Goal: Complete application form

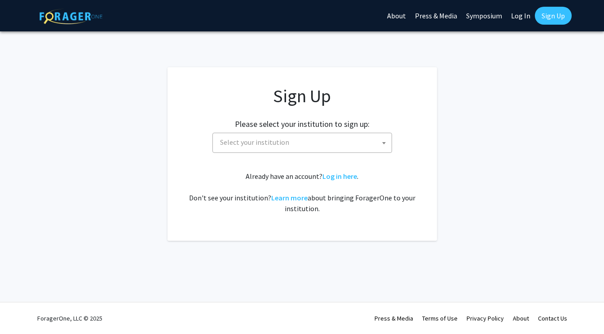
click at [315, 146] on span "Select your institution" at bounding box center [303, 142] width 175 height 18
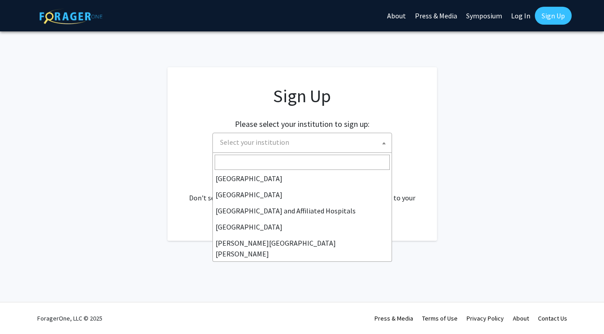
scroll to position [135, 0]
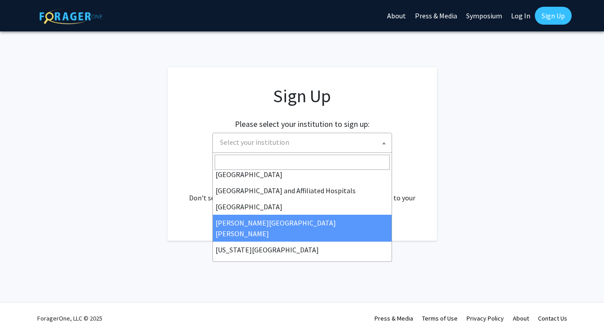
select select "1"
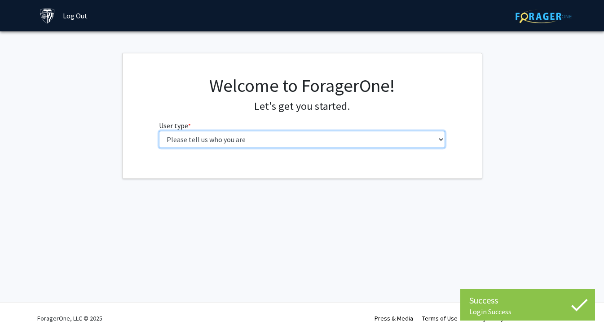
click at [210, 139] on select "Please tell us who you are Undergraduate Student Master's Student Doctoral Cand…" at bounding box center [302, 139] width 286 height 17
select select "1: undergrad"
click at [159, 131] on select "Please tell us who you are Undergraduate Student Master's Student Doctoral Cand…" at bounding box center [302, 139] width 286 height 17
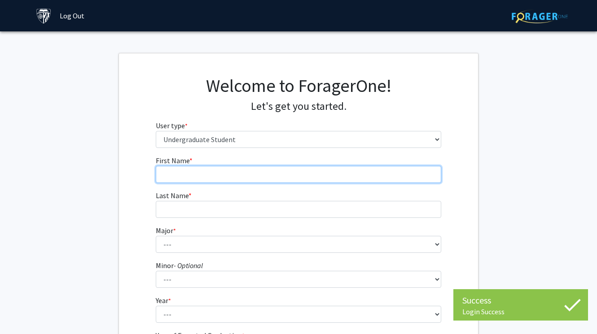
click at [223, 173] on input "First Name * required" at bounding box center [299, 174] width 286 height 17
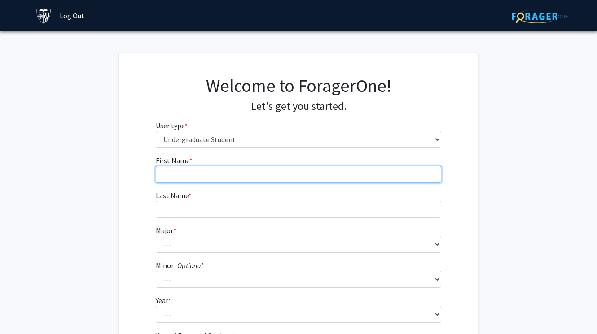
type input "Tessa"
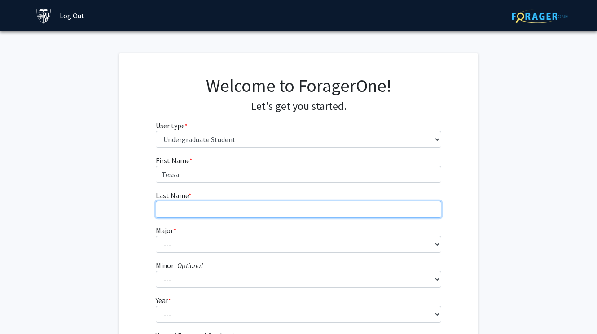
type input "[PERSON_NAME]"
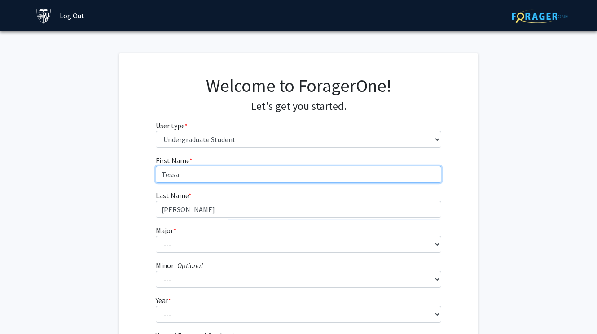
type input "[PERSON_NAME]"
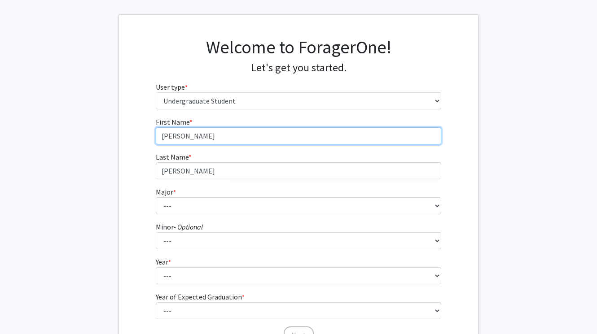
scroll to position [90, 0]
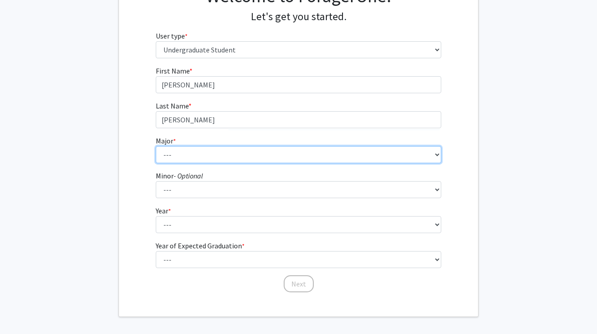
click at [198, 152] on select "--- Africana Studies Anthropology Applied Mathematics & Statistics Archaeology …" at bounding box center [299, 154] width 286 height 17
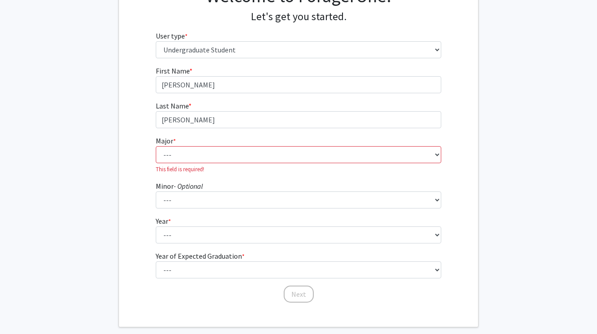
drag, startPoint x: 488, startPoint y: 150, endPoint x: 455, endPoint y: 153, distance: 33.3
click at [487, 150] on fg-get-started "Welcome to ForagerOne! Let's get you started. User type * required Please tell …" at bounding box center [298, 145] width 597 height 364
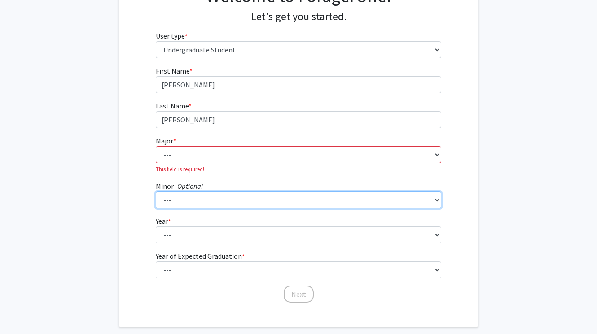
click at [257, 194] on select "--- Accounting and Financial Management Africana Studies Anthropology Applied M…" at bounding box center [299, 200] width 286 height 17
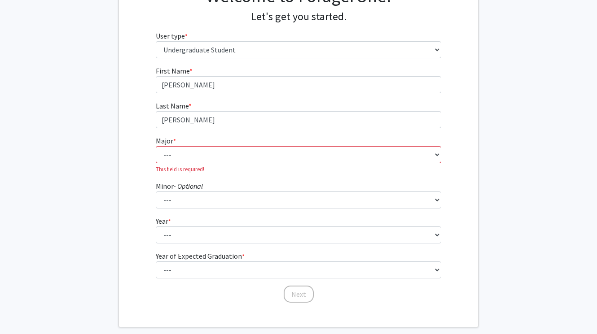
click at [506, 223] on fg-get-started "Welcome to ForagerOne! Let's get you started. User type * required Please tell …" at bounding box center [298, 145] width 597 height 364
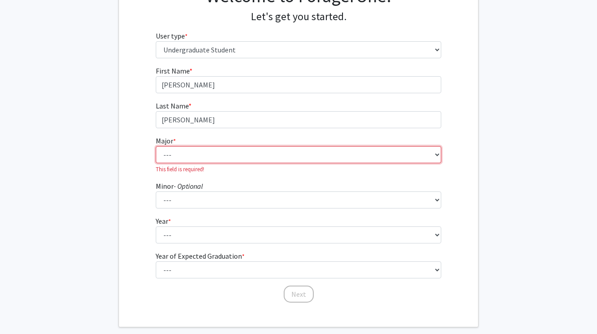
click at [209, 161] on select "--- Africana Studies Anthropology Applied Mathematics & Statistics Archaeology …" at bounding box center [299, 154] width 286 height 17
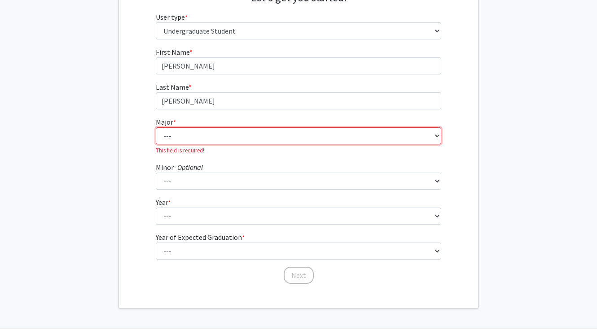
scroll to position [135, 0]
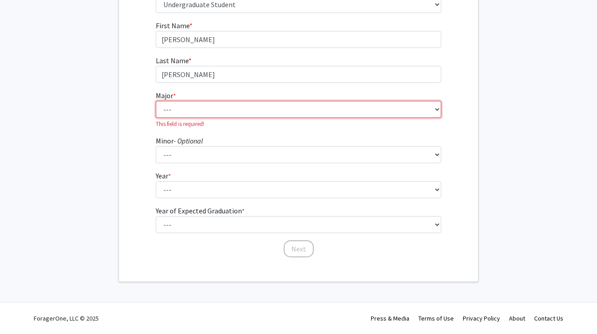
click at [361, 109] on select "--- Africana Studies Anthropology Applied Mathematics & Statistics Archaeology …" at bounding box center [299, 109] width 286 height 17
click at [289, 102] on select "--- Africana Studies Anthropology Applied Mathematics & Statistics Archaeology …" at bounding box center [299, 109] width 286 height 17
select select "6: 21"
click at [156, 111] on select "--- Africana Studies Anthropology Applied Mathematics & Statistics Archaeology …" at bounding box center [299, 109] width 286 height 17
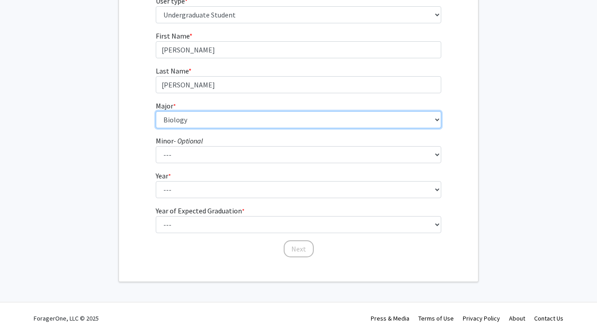
scroll to position [125, 0]
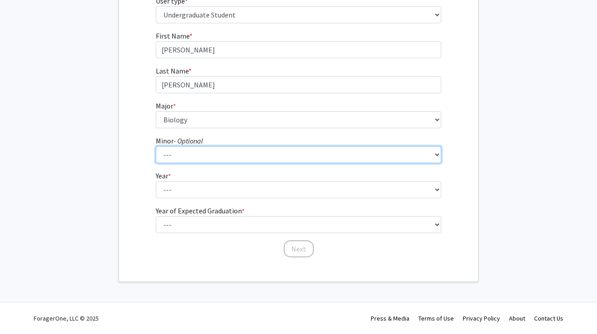
click at [207, 156] on select "--- Accounting and Financial Management Africana Studies Anthropology Applied M…" at bounding box center [299, 154] width 286 height 17
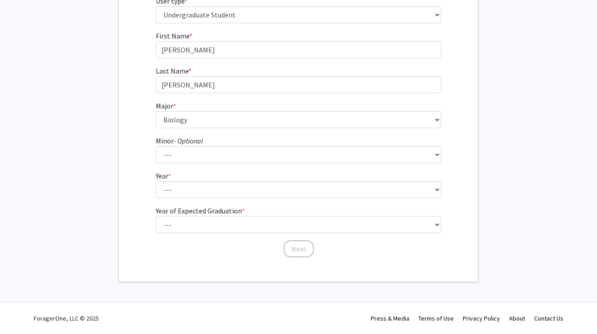
click at [88, 237] on fg-get-started "Welcome to ForagerOne! Let's get you started. User type * required Please tell …" at bounding box center [298, 105] width 597 height 354
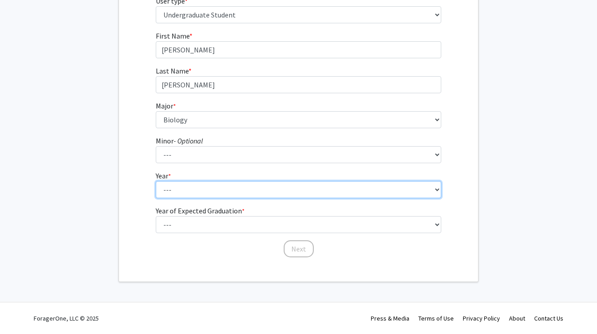
click at [197, 191] on select "--- First-year Sophomore Junior Senior Postbaccalaureate Certificate" at bounding box center [299, 189] width 286 height 17
select select "5: postbaccalaureate_certificate"
click at [156, 181] on select "--- First-year Sophomore Junior Senior Postbaccalaureate Certificate" at bounding box center [299, 189] width 286 height 17
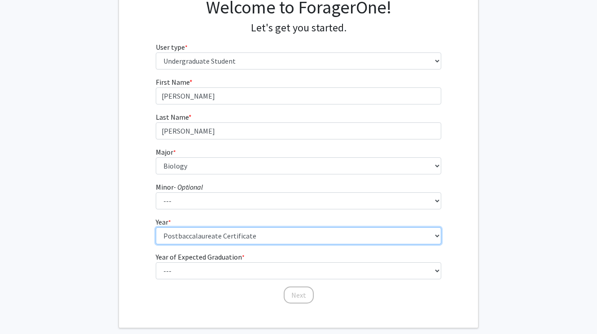
scroll to position [0, 0]
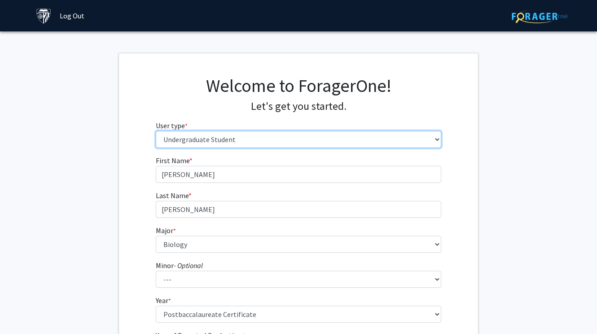
click at [230, 137] on select "Please tell us who you are Undergraduate Student Master's Student Doctoral Cand…" at bounding box center [299, 139] width 286 height 17
select select "2: masters"
click at [156, 131] on select "Please tell us who you are Undergraduate Student Master's Student Doctoral Cand…" at bounding box center [299, 139] width 286 height 17
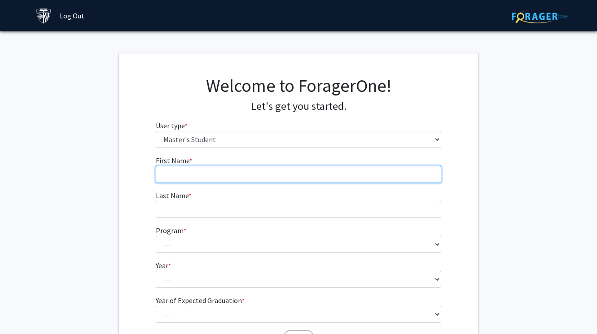
click at [235, 175] on input "First Name * required" at bounding box center [299, 174] width 286 height 17
type input "Tessa"
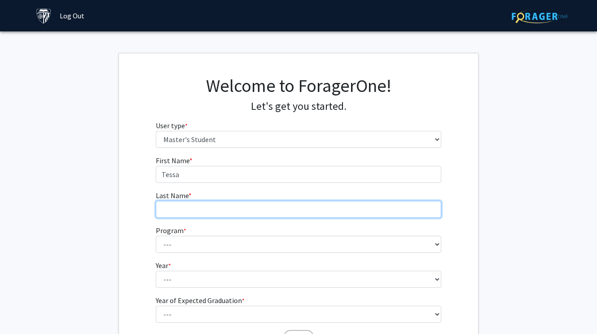
type input "[PERSON_NAME]"
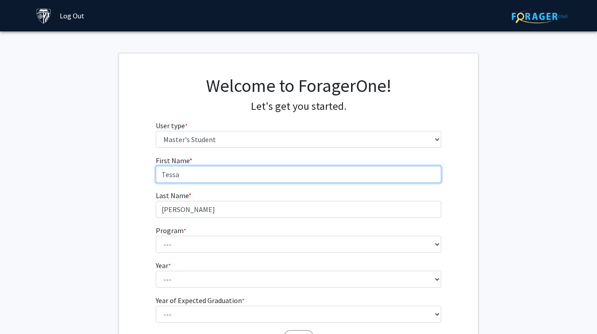
type input "[PERSON_NAME]"
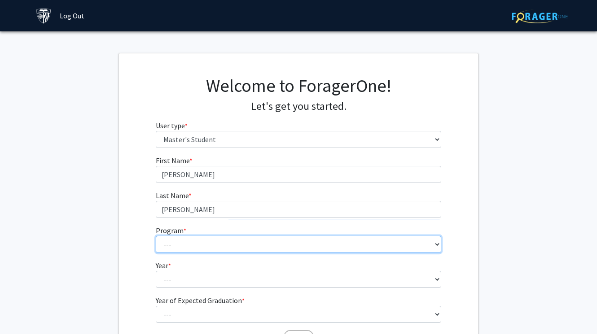
click at [198, 246] on select "--- Anatomy Education Applied and Computational Mathematics Applied Biomedical …" at bounding box center [299, 244] width 286 height 17
select select "21: 13"
click at [156, 236] on select "--- Anatomy Education Applied and Computational Mathematics Applied Biomedical …" at bounding box center [299, 244] width 286 height 17
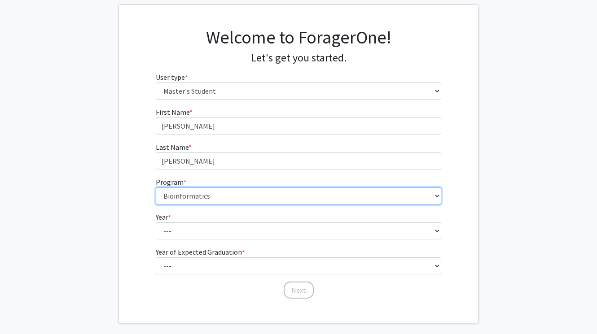
scroll to position [90, 0]
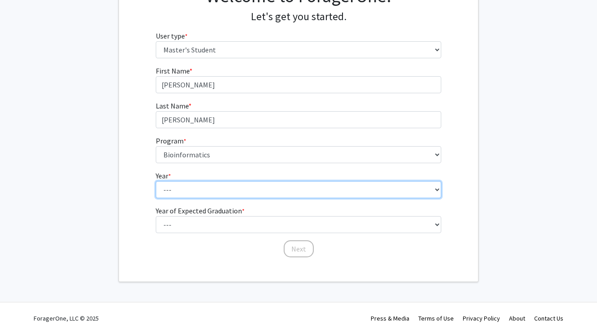
click at [211, 184] on select "--- First Year Second Year" at bounding box center [299, 189] width 286 height 17
click at [212, 190] on select "--- First Year Second Year" at bounding box center [299, 189] width 286 height 17
select select "1: first_year"
click at [156, 181] on select "--- First Year Second Year" at bounding box center [299, 189] width 286 height 17
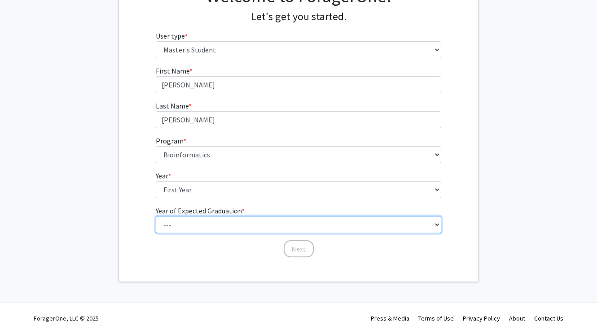
click at [212, 225] on select "--- 2025 2026 2027 2028 2029 2030 2031 2032 2033 2034" at bounding box center [299, 224] width 286 height 17
select select "3: 2027"
click at [156, 216] on select "--- 2025 2026 2027 2028 2029 2030 2031 2032 2033 2034" at bounding box center [299, 224] width 286 height 17
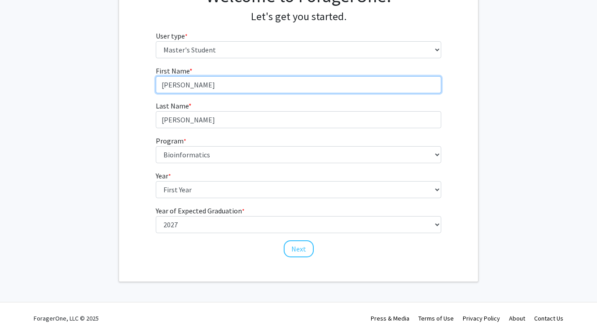
drag, startPoint x: 197, startPoint y: 81, endPoint x: 164, endPoint y: 83, distance: 33.7
click at [164, 83] on input "[PERSON_NAME]" at bounding box center [299, 84] width 286 height 17
type input "Tessa"
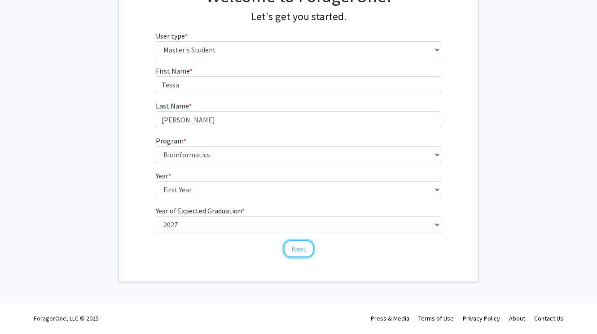
click at [294, 244] on button "Next" at bounding box center [299, 249] width 30 height 17
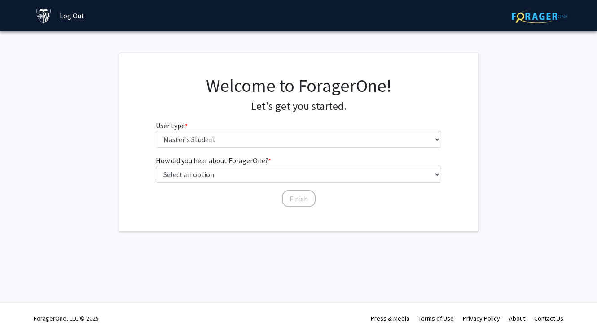
scroll to position [0, 0]
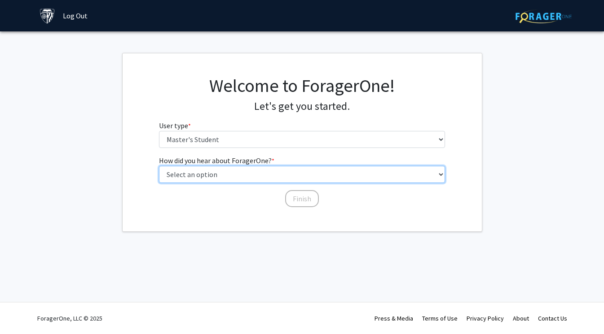
click at [254, 172] on select "Select an option Peer/student recommendation Faculty/staff recommendation Unive…" at bounding box center [302, 174] width 286 height 17
select select "3: university_website"
click at [159, 166] on select "Select an option Peer/student recommendation Faculty/staff recommendation Unive…" at bounding box center [302, 174] width 286 height 17
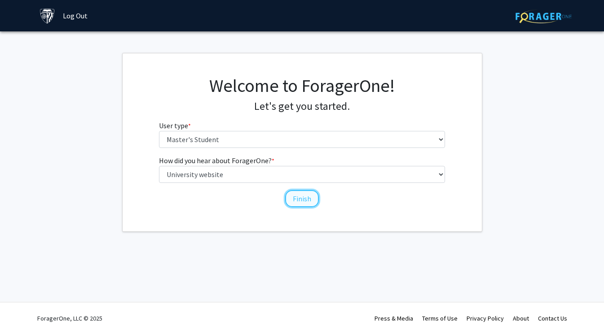
click at [301, 193] on button "Finish" at bounding box center [302, 198] width 34 height 17
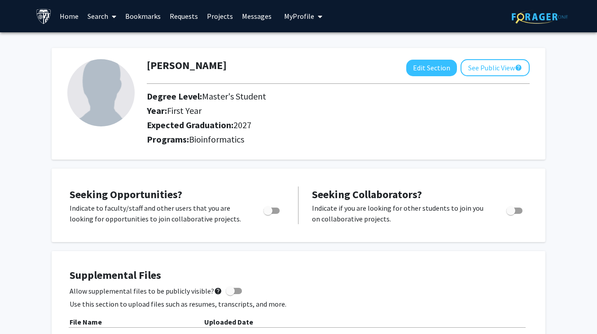
click at [261, 210] on label "Toggle" at bounding box center [270, 211] width 20 height 11
click at [268, 214] on input "Are you actively seeking opportunities?" at bounding box center [268, 214] width 0 height 0
checkbox input "true"
click at [101, 14] on link "Search" at bounding box center [102, 15] width 38 height 31
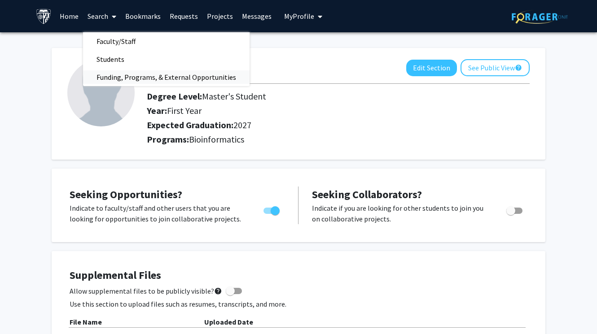
click at [141, 77] on span "Funding, Programs, & External Opportunities" at bounding box center [166, 77] width 167 height 18
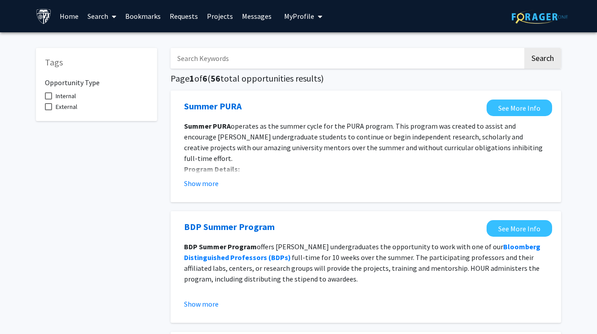
click at [222, 18] on link "Projects" at bounding box center [219, 15] width 35 height 31
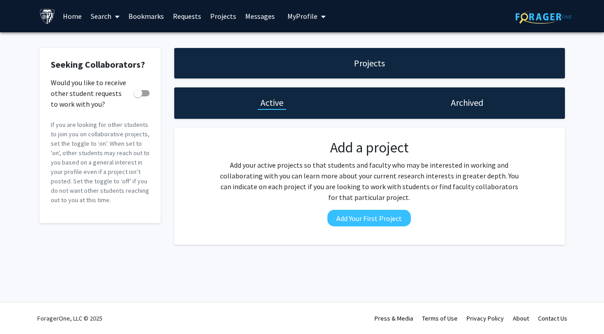
click at [188, 13] on link "Requests" at bounding box center [186, 15] width 37 height 31
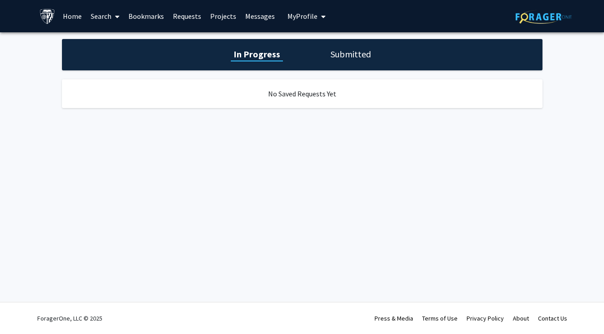
click at [160, 16] on link "Bookmarks" at bounding box center [146, 15] width 44 height 31
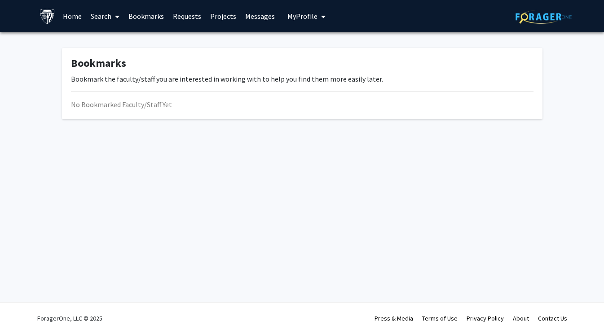
click at [110, 18] on link "Search" at bounding box center [105, 15] width 38 height 31
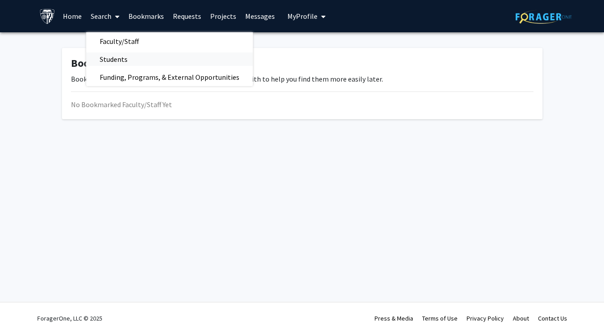
click at [144, 60] on link "Students" at bounding box center [169, 59] width 167 height 13
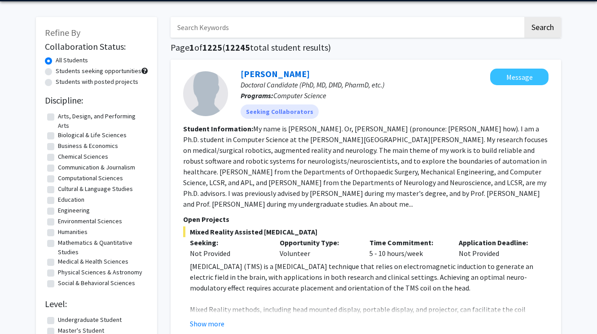
scroll to position [45, 0]
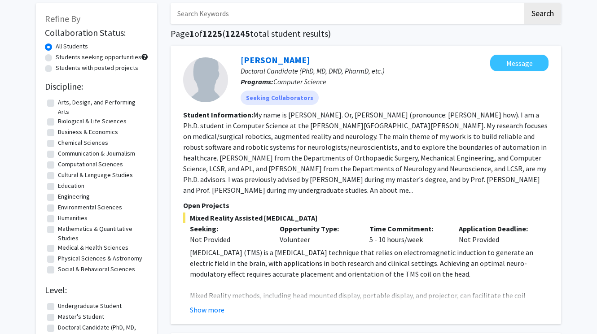
click at [282, 195] on section "Student Information: My name is [PERSON_NAME]. Or, [PERSON_NAME] (pronounce: [P…" at bounding box center [365, 153] width 365 height 86
click at [293, 189] on fg-read-more "My name is [PERSON_NAME]. Or, [PERSON_NAME] (pronounce: [PERSON_NAME] how). I a…" at bounding box center [365, 152] width 364 height 84
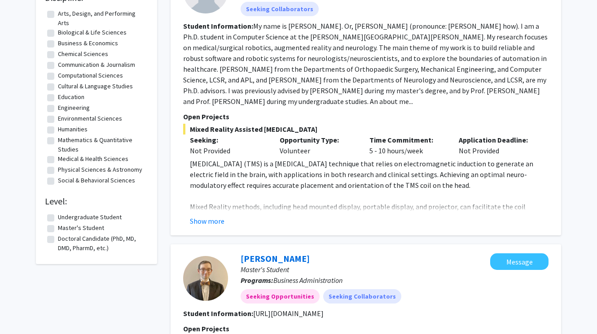
scroll to position [135, 0]
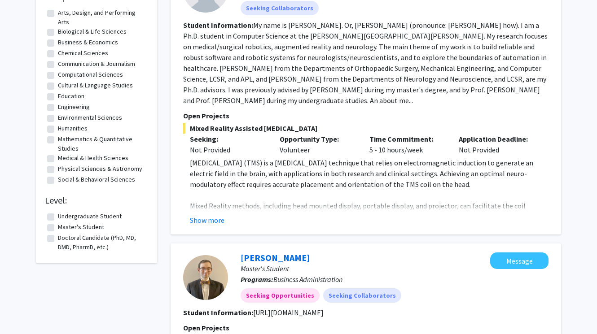
click at [211, 226] on div "[PERSON_NAME] Doctoral Candidate (PhD, MD, DMD, PharmD, etc.) Programs: Compute…" at bounding box center [366, 95] width 390 height 279
click at [220, 220] on button "Show more" at bounding box center [207, 220] width 35 height 11
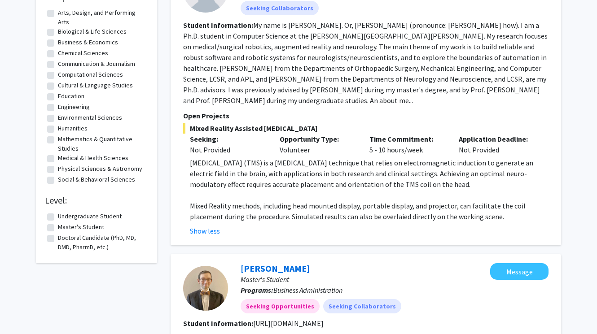
scroll to position [359, 0]
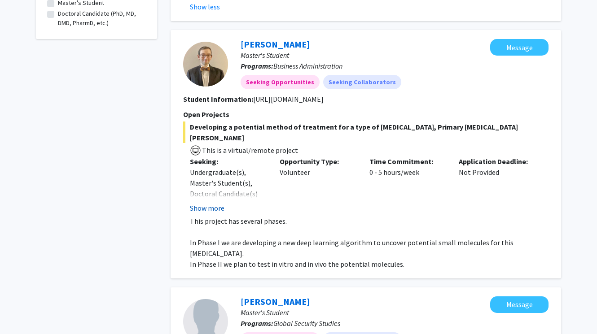
click at [218, 203] on button "Show more" at bounding box center [207, 208] width 35 height 11
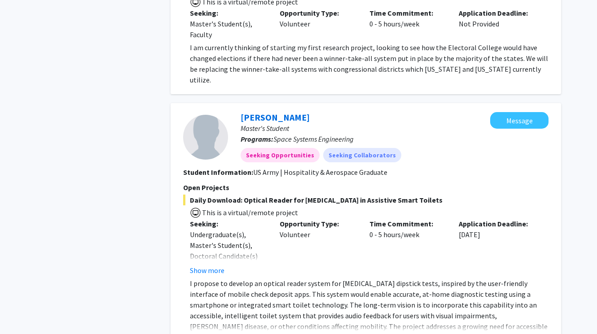
scroll to position [987, 0]
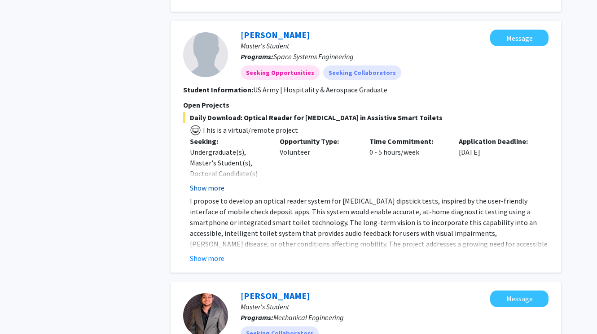
click at [207, 183] on button "Show more" at bounding box center [207, 188] width 35 height 11
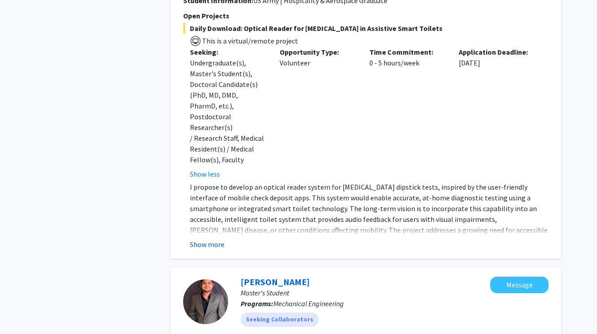
scroll to position [1077, 0]
click at [195, 239] on button "Show more" at bounding box center [207, 244] width 35 height 11
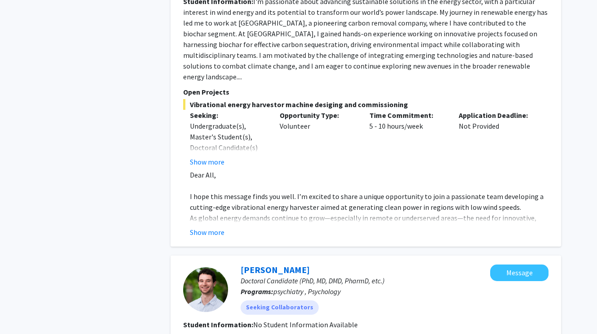
scroll to position [1526, 0]
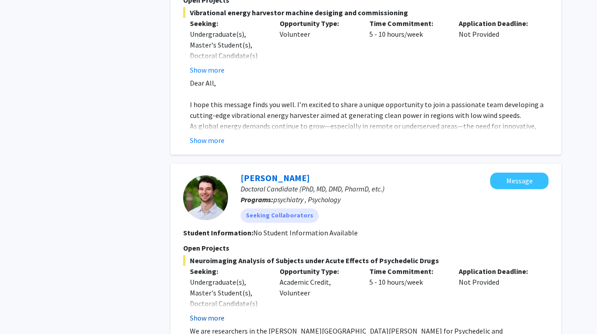
click at [211, 313] on button "Show more" at bounding box center [207, 318] width 35 height 11
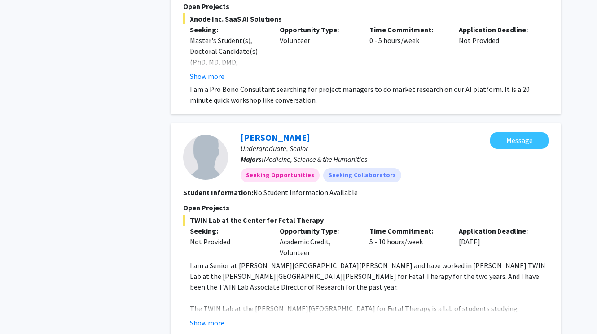
scroll to position [2065, 0]
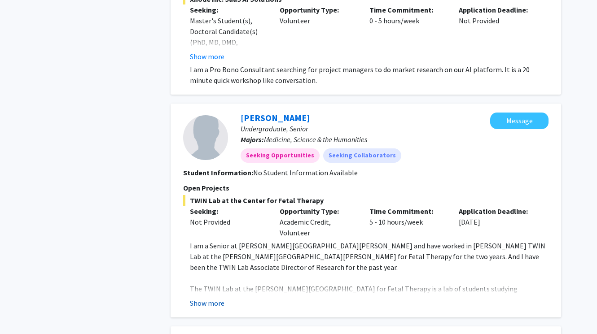
click at [217, 298] on button "Show more" at bounding box center [207, 303] width 35 height 11
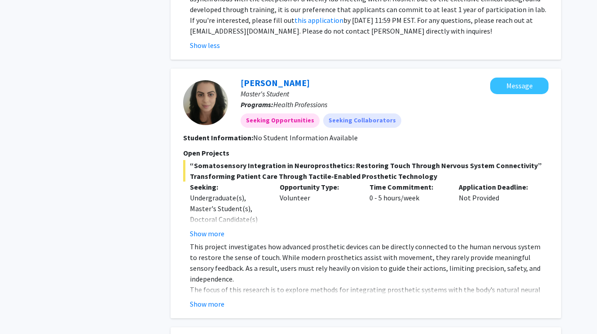
scroll to position [2469, 0]
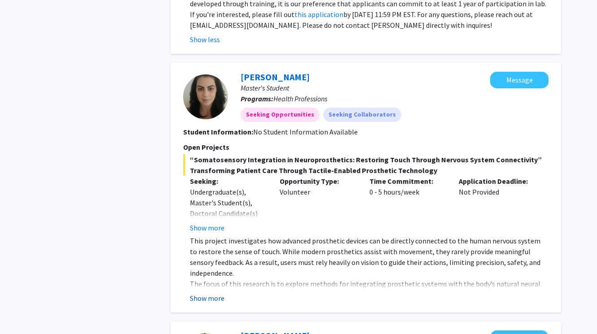
click at [202, 293] on button "Show more" at bounding box center [207, 298] width 35 height 11
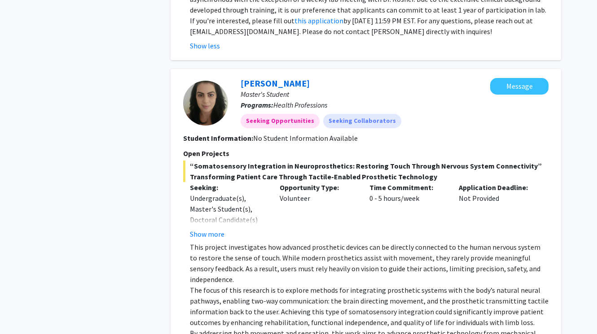
scroll to position [2424, 0]
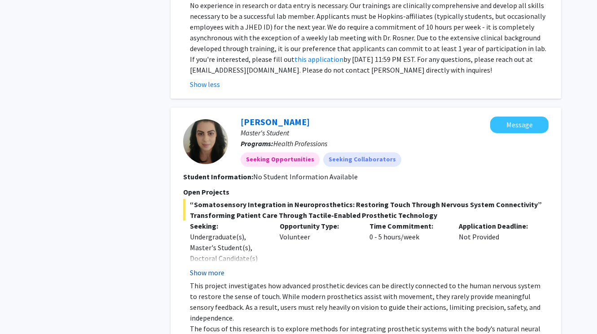
click at [208, 268] on button "Show more" at bounding box center [207, 273] width 35 height 11
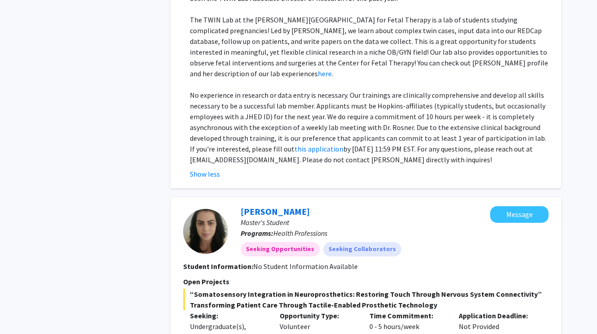
scroll to position [2065, 0]
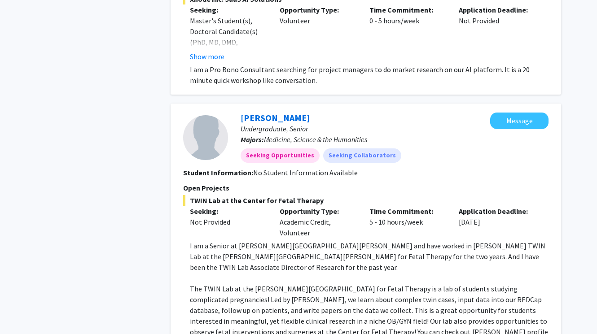
click at [381, 284] on p "The TWIN Lab at the [PERSON_NAME][GEOGRAPHIC_DATA] for Fetal Therapy is a lab o…" at bounding box center [369, 316] width 359 height 65
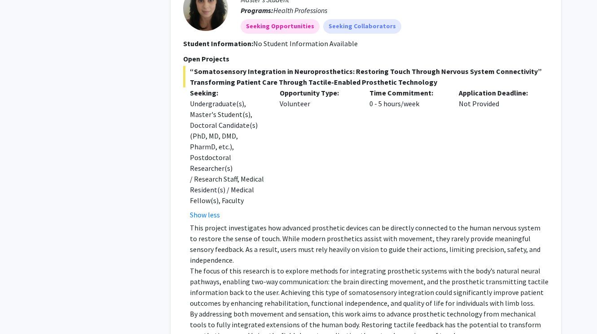
scroll to position [2558, 0]
